Goal: Information Seeking & Learning: Learn about a topic

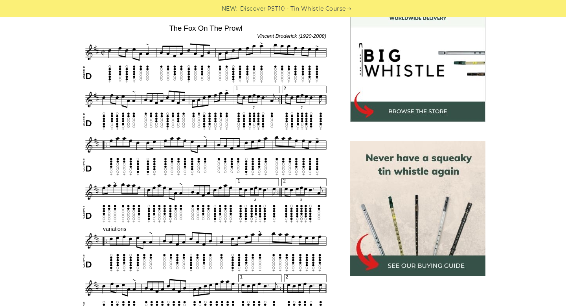
scroll to position [246, 0]
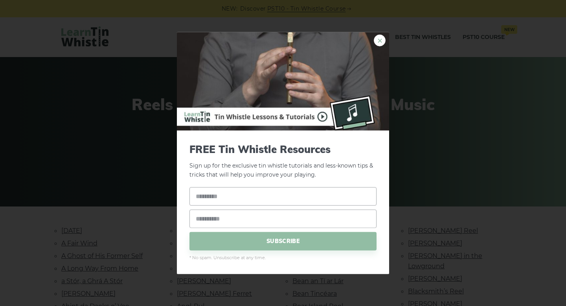
click at [377, 46] on link "×" at bounding box center [380, 41] width 12 height 12
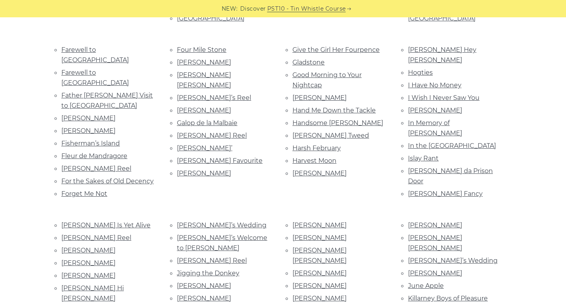
scroll to position [666, 0]
